Goal: Browse casually

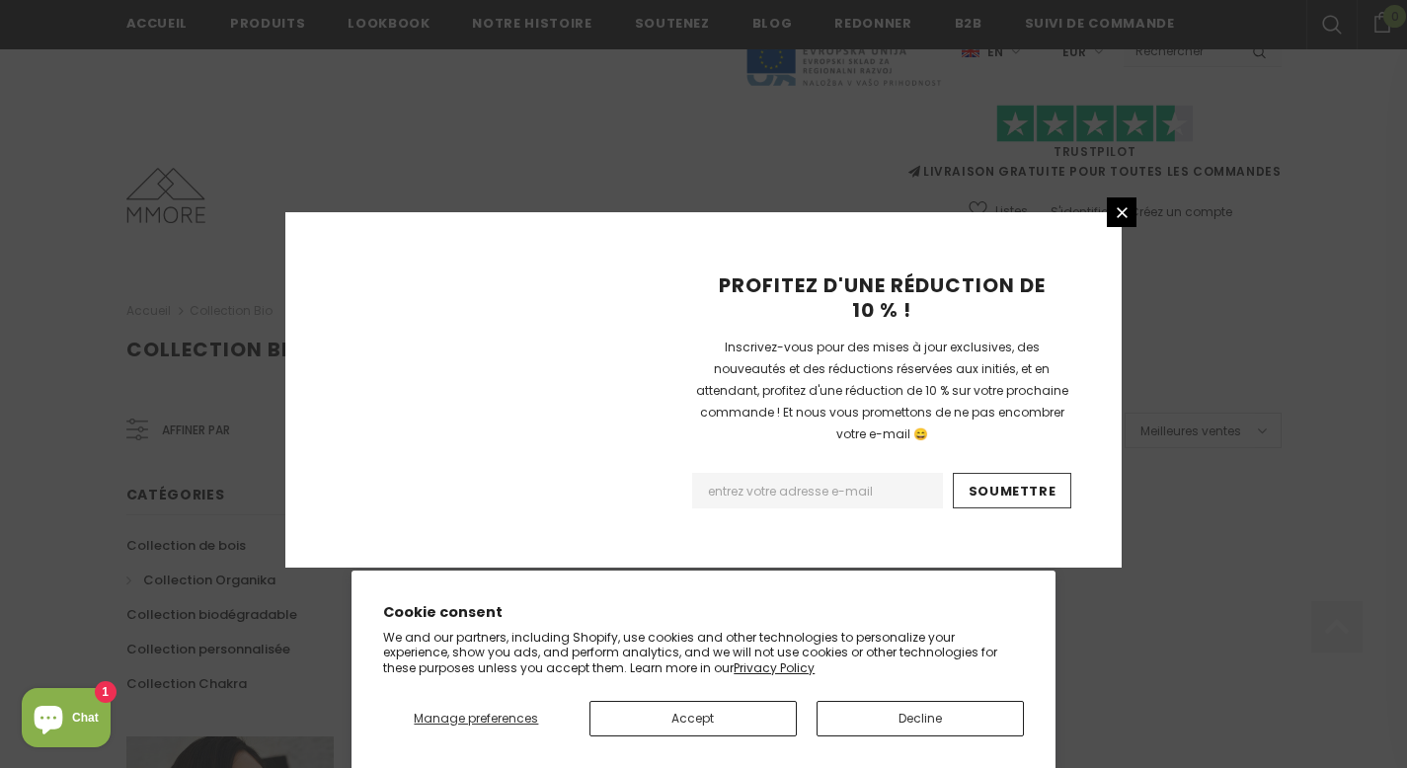
scroll to position [1303, 0]
